Goal: Information Seeking & Learning: Check status

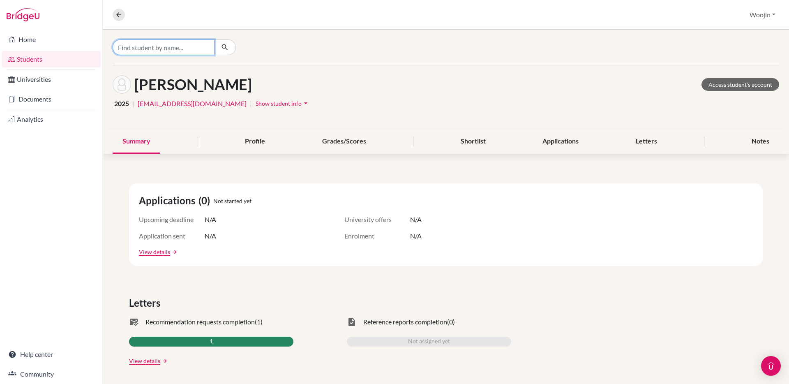
click at [190, 53] on input "Find student by name..." at bounding box center [164, 47] width 102 height 16
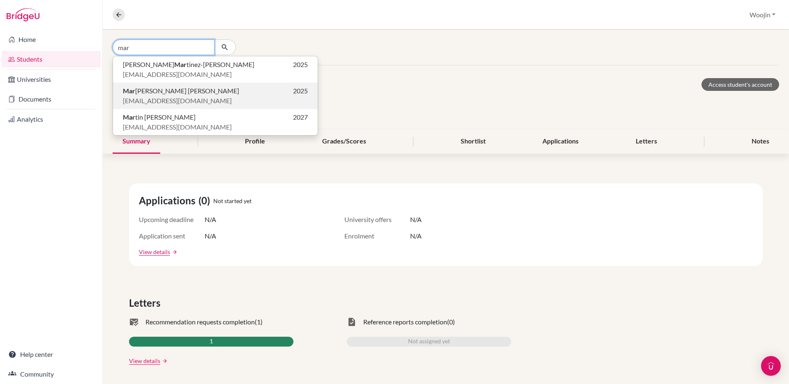
type input "mar"
click at [185, 89] on p "Mar [PERSON_NAME] [PERSON_NAME] 2025" at bounding box center [215, 91] width 185 height 10
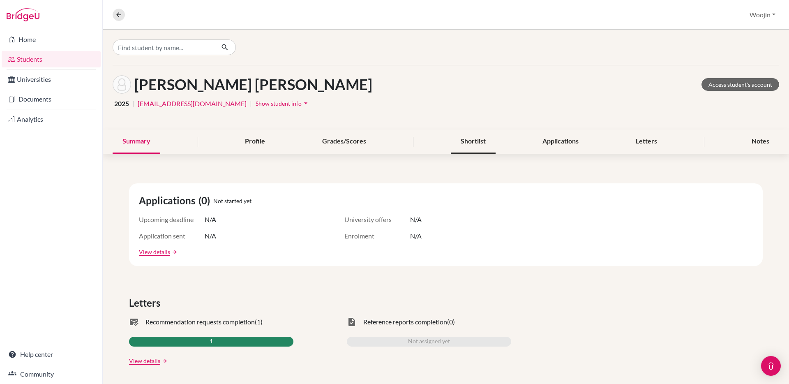
click at [477, 137] on div "Shortlist" at bounding box center [473, 141] width 45 height 24
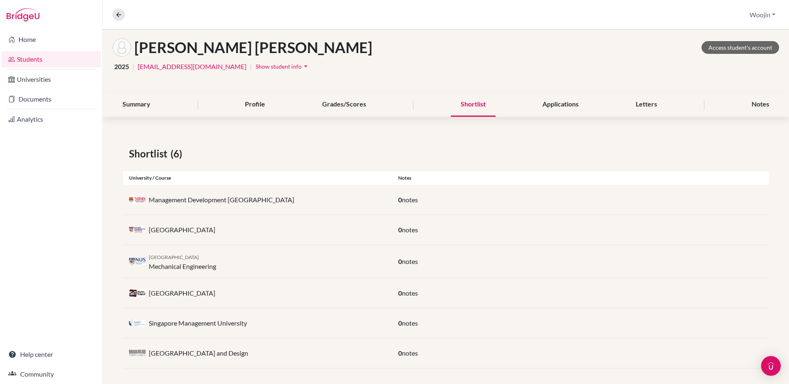
scroll to position [41, 0]
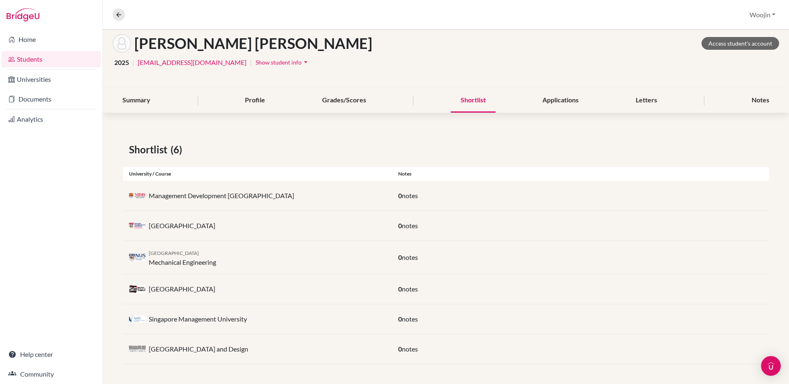
drag, startPoint x: 235, startPoint y: 267, endPoint x: 273, endPoint y: 350, distance: 91.6
click at [273, 350] on div "Shortlist (6) University / Course Notes Management Development [GEOGRAPHIC_DATA…" at bounding box center [446, 252] width 686 height 261
click at [248, 350] on p "[GEOGRAPHIC_DATA] and Design" at bounding box center [198, 349] width 99 height 10
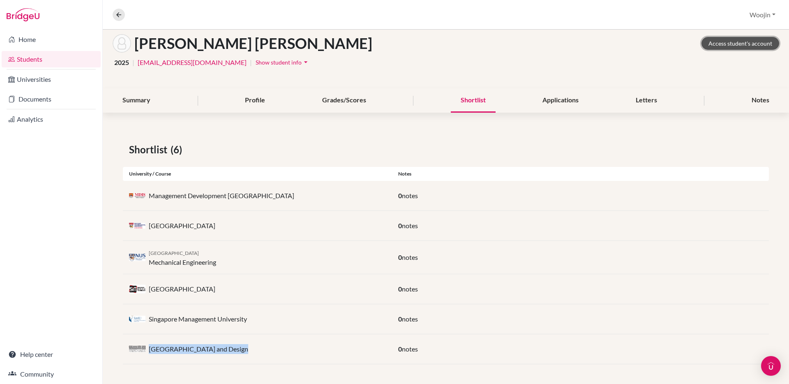
click at [748, 42] on link "Access student's account" at bounding box center [740, 43] width 78 height 13
